Goal: Navigation & Orientation: Find specific page/section

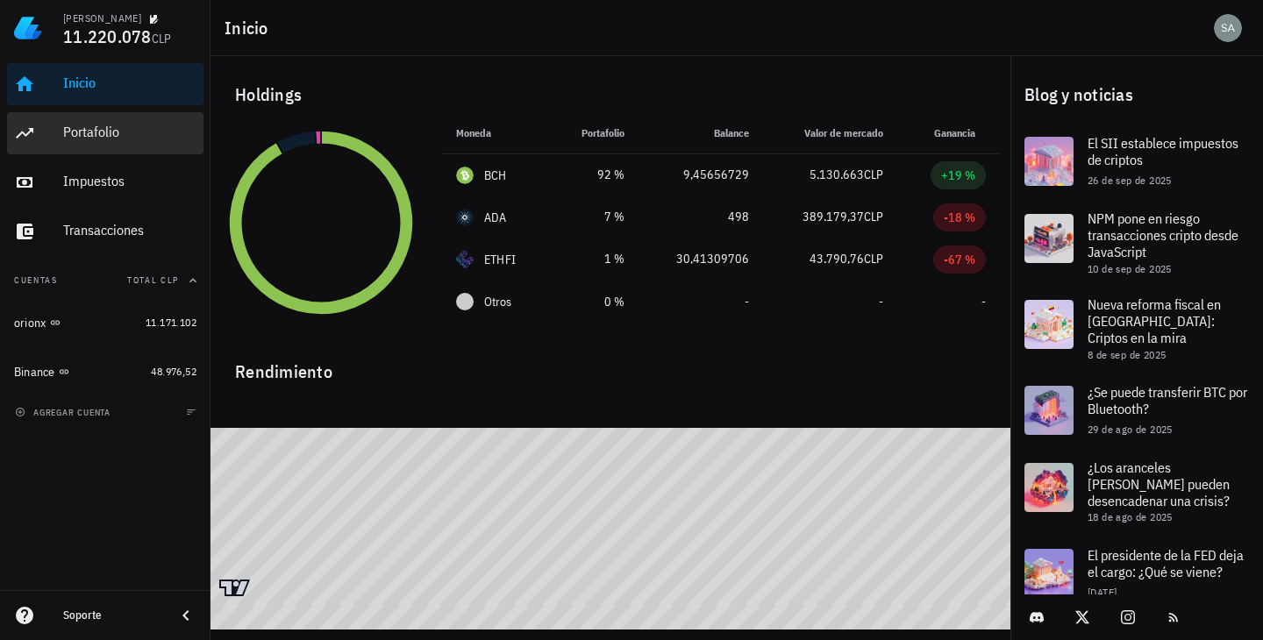
click at [140, 132] on div "Portafolio" at bounding box center [129, 132] width 133 height 17
